Goal: Navigation & Orientation: Understand site structure

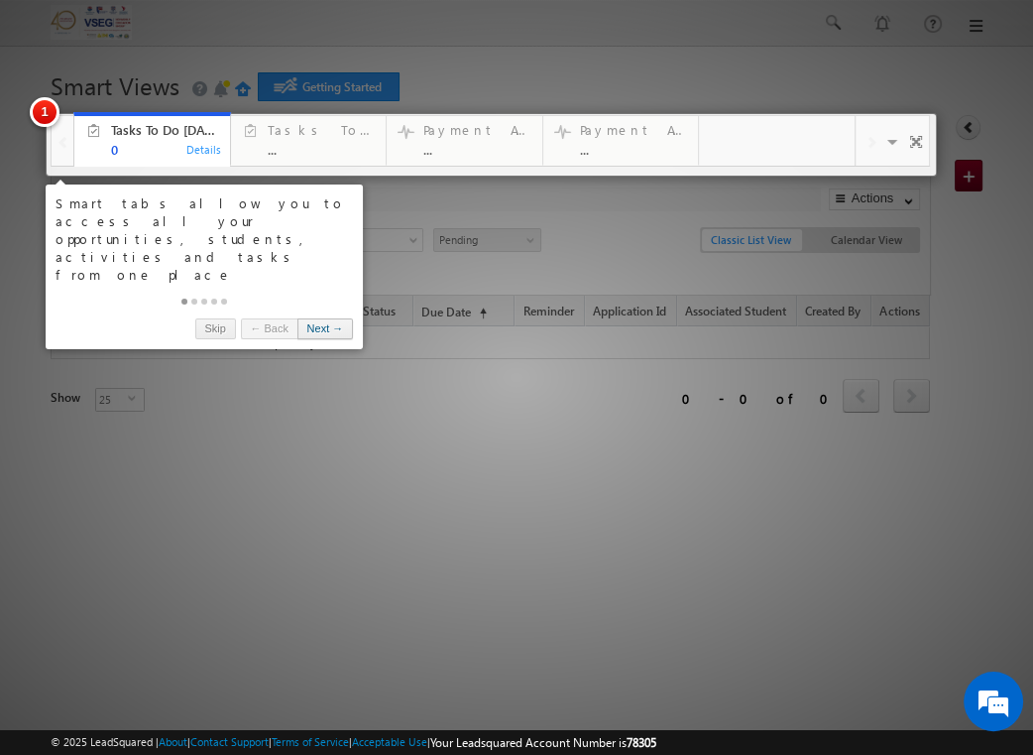
click at [333, 318] on link "Next →" at bounding box center [326, 328] width 56 height 21
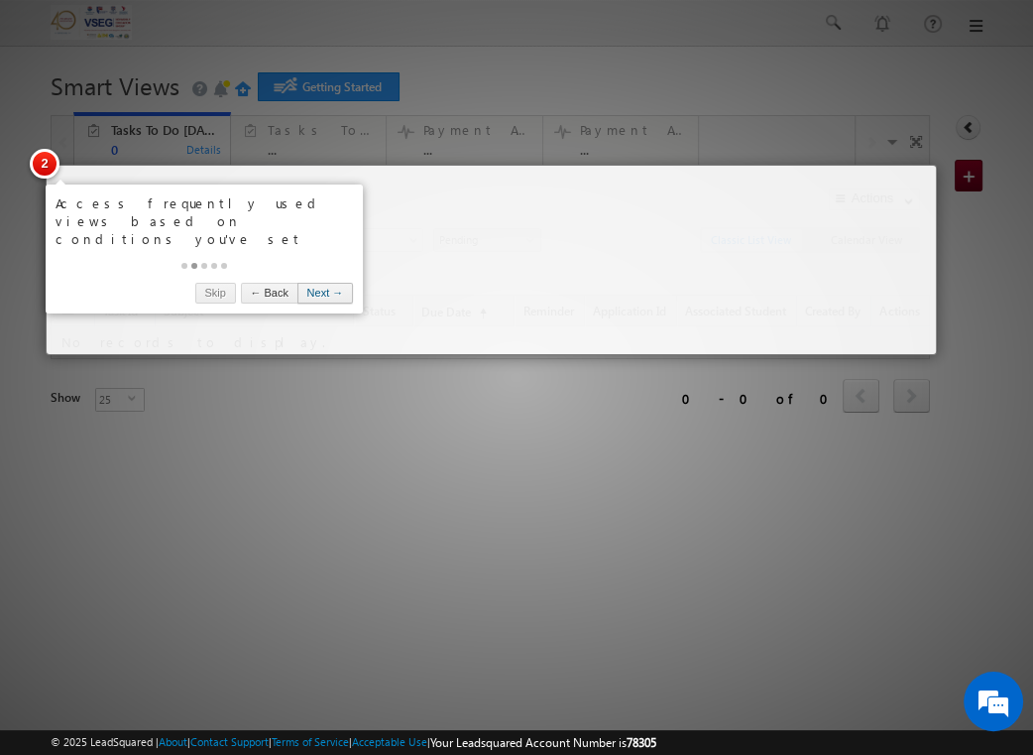
click at [323, 283] on link "Next →" at bounding box center [326, 293] width 56 height 21
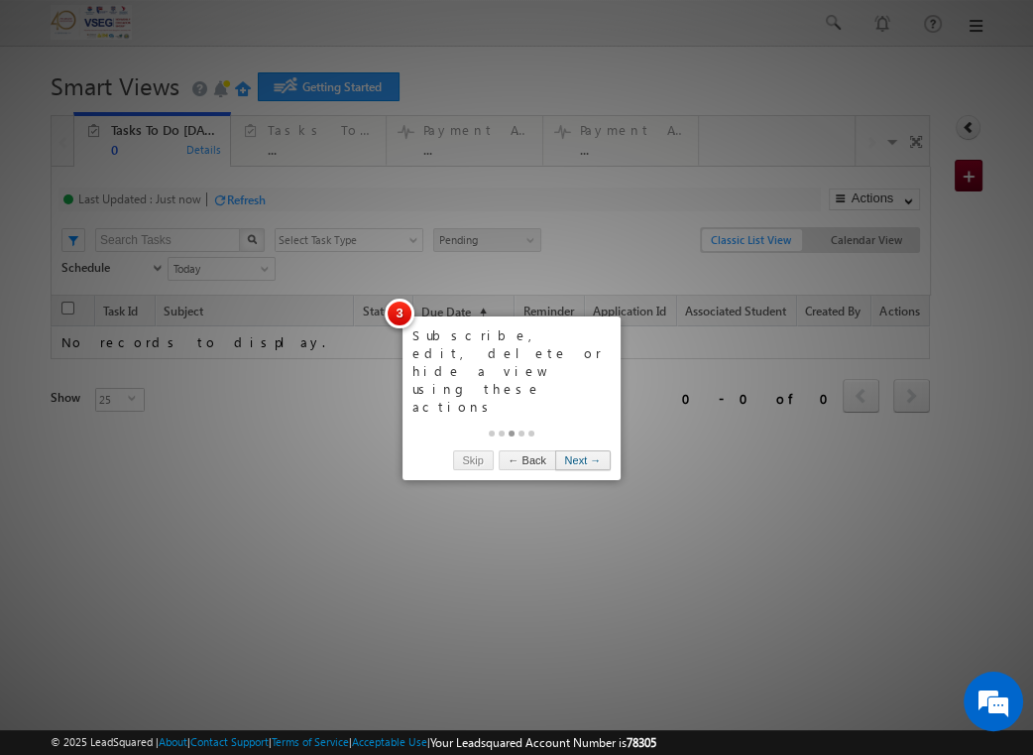
click at [579, 450] on link "Next →" at bounding box center [583, 460] width 56 height 21
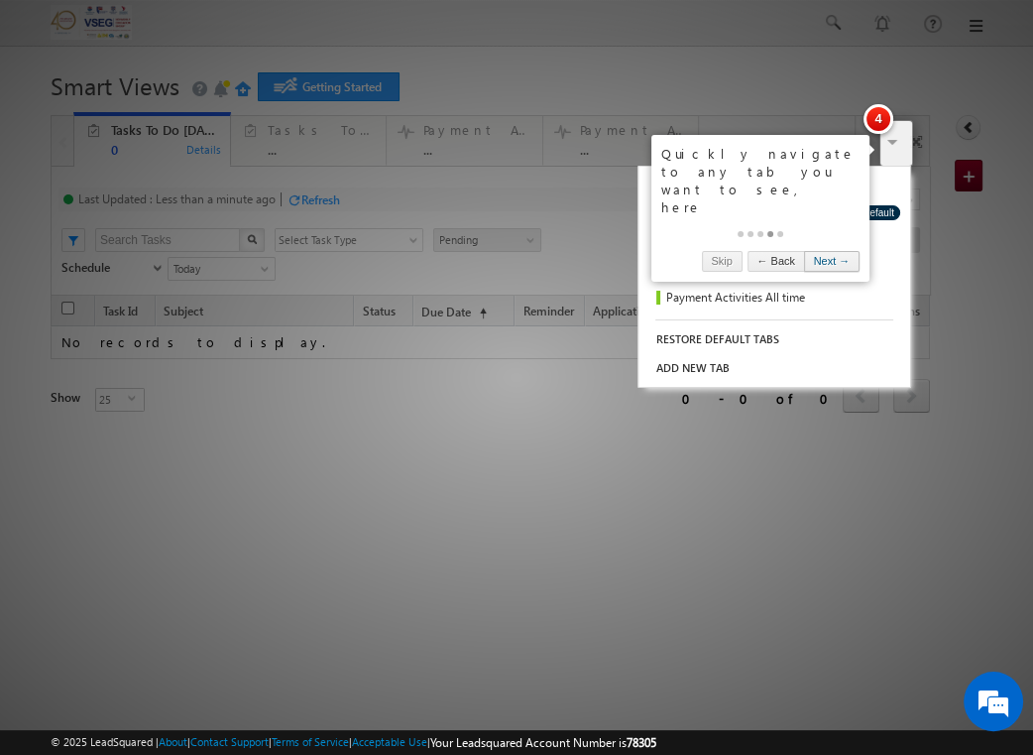
click at [823, 251] on link "Next →" at bounding box center [832, 261] width 56 height 21
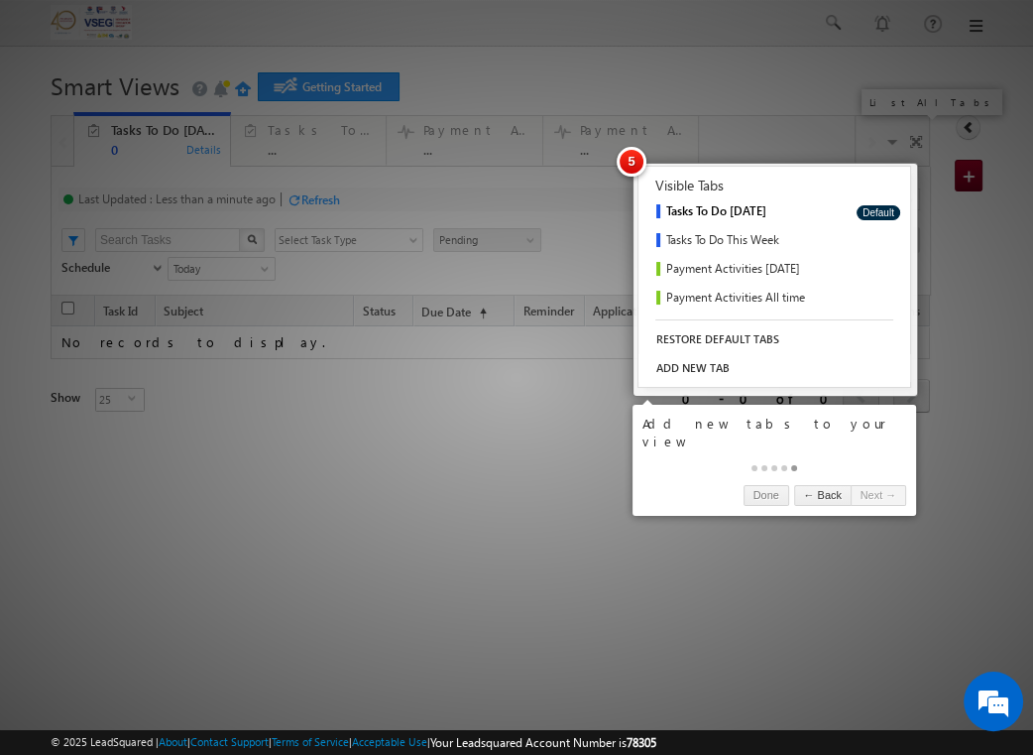
click at [745, 371] on link "ADD NEW TAB" at bounding box center [775, 368] width 272 height 28
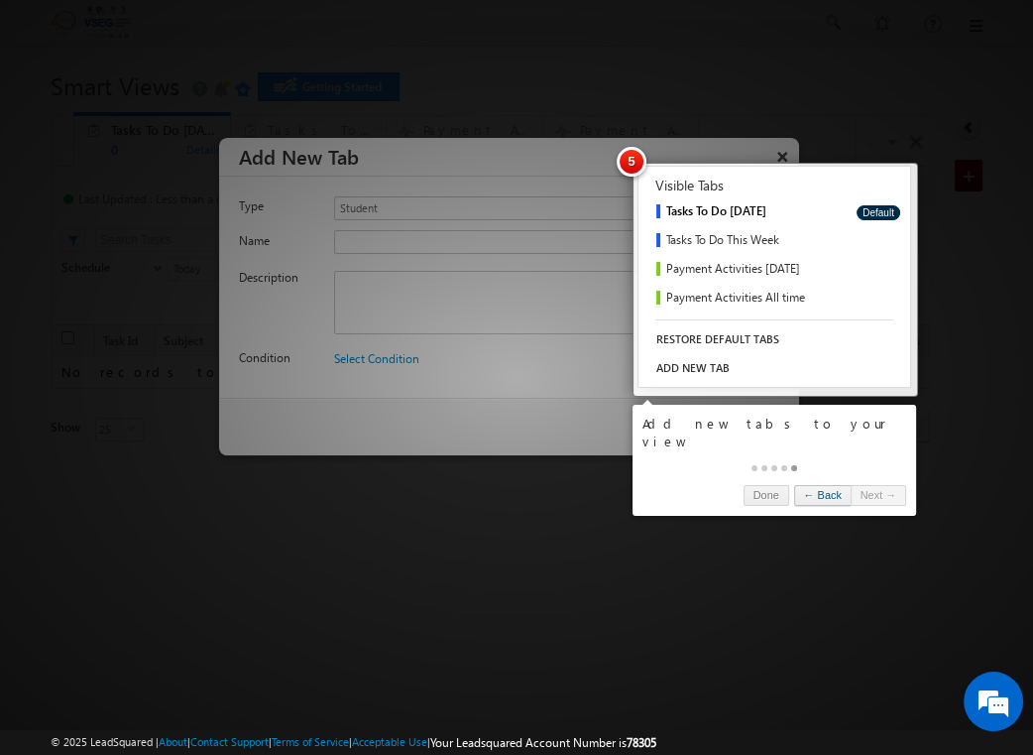
click at [794, 485] on link "← Back" at bounding box center [822, 495] width 57 height 21
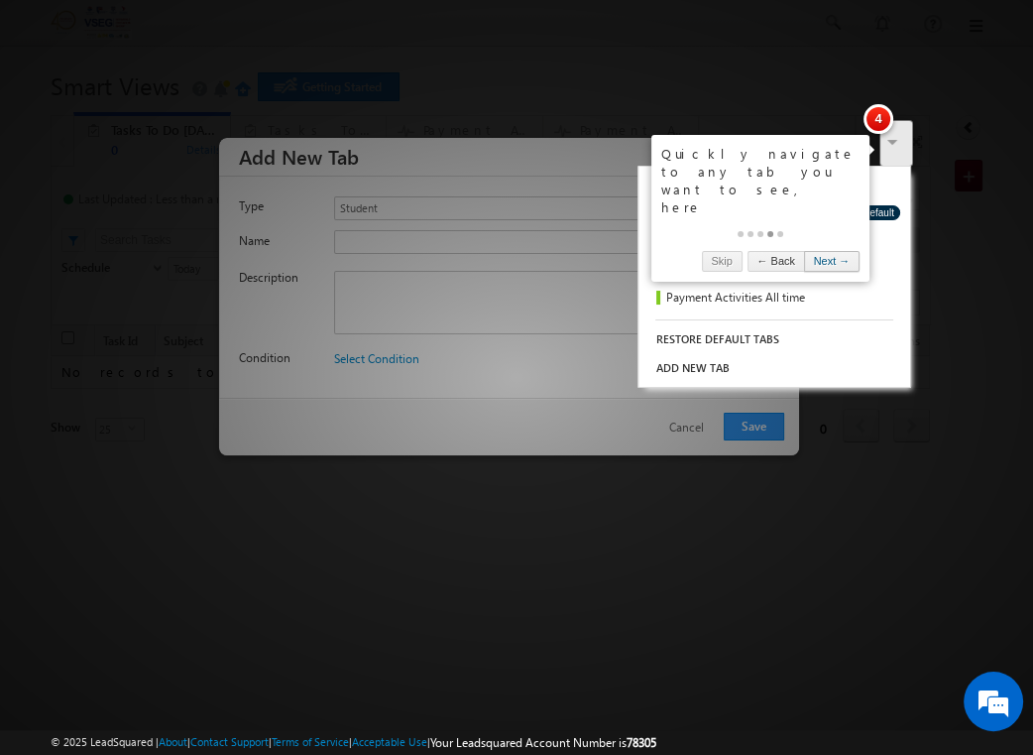
click at [833, 251] on link "Next →" at bounding box center [832, 261] width 56 height 21
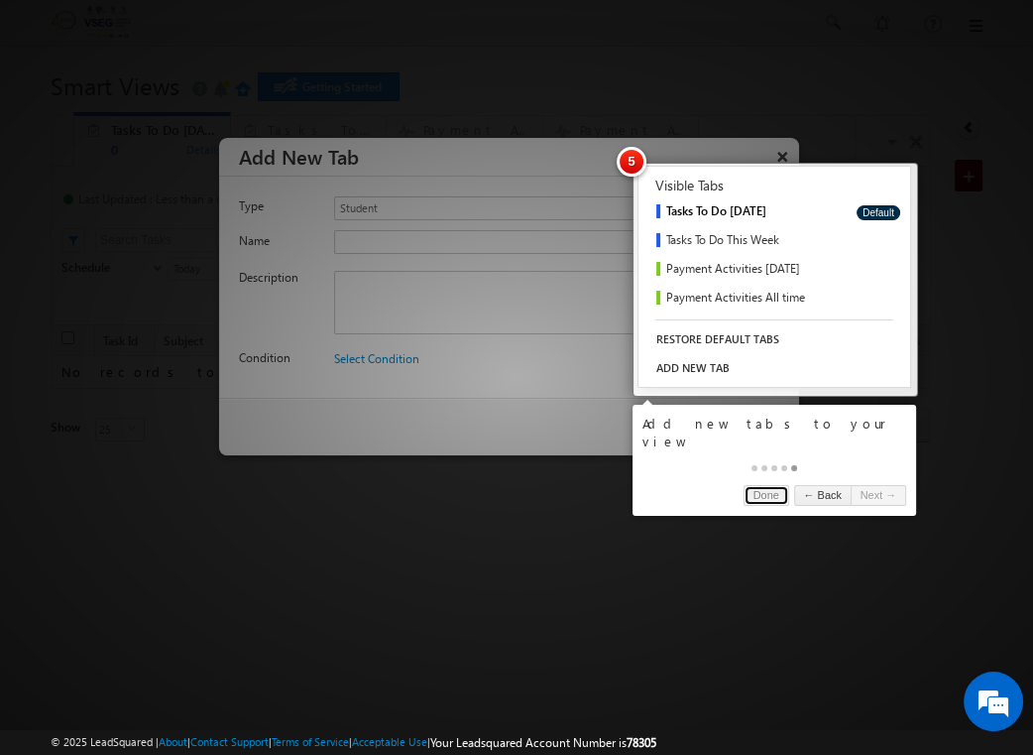
click at [744, 485] on link "Done" at bounding box center [767, 495] width 46 height 21
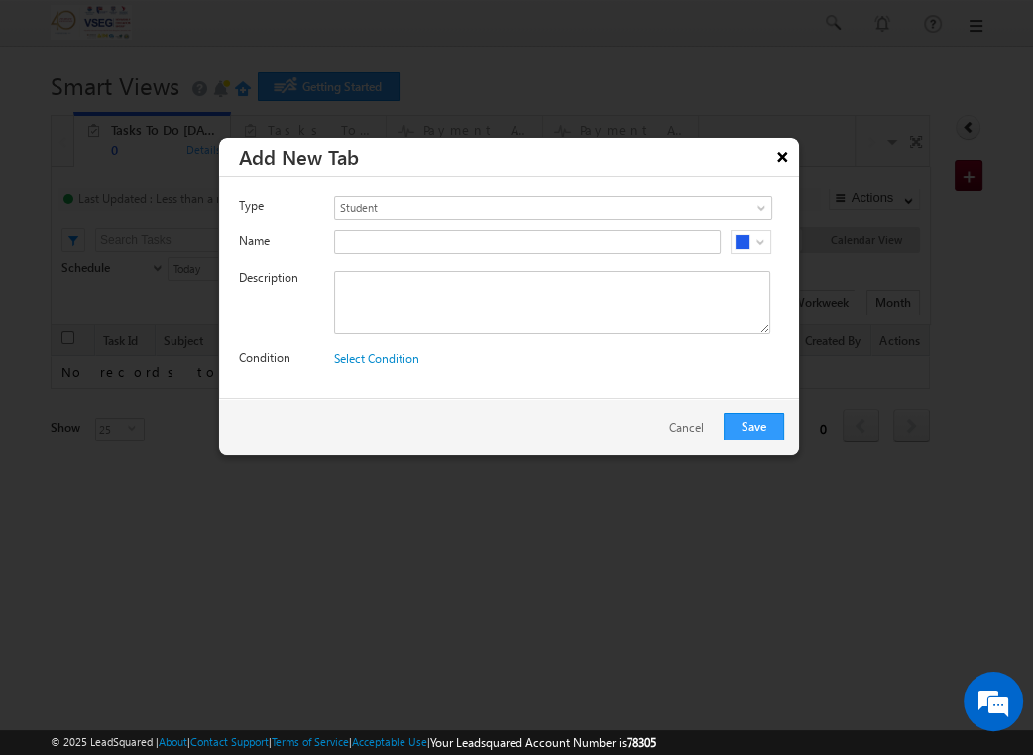
click at [780, 151] on button "×" at bounding box center [783, 156] width 32 height 35
